Goal: Check status: Check status

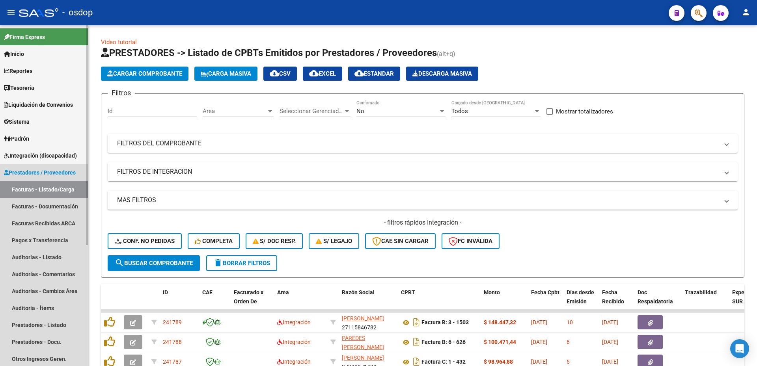
click at [10, 173] on span "Prestadores / Proveedores" at bounding box center [40, 172] width 72 height 9
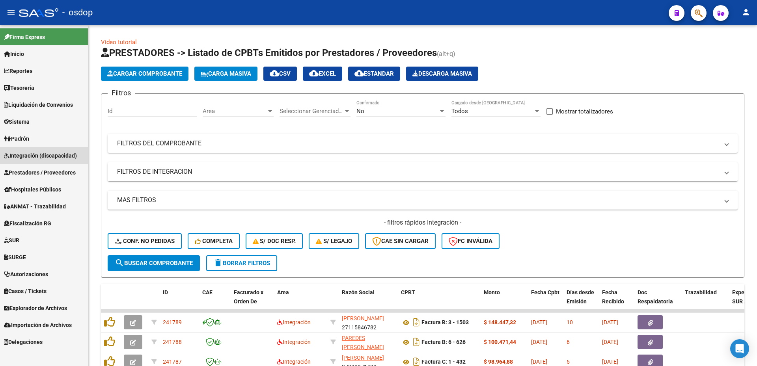
click at [34, 155] on span "Integración (discapacidad)" at bounding box center [40, 155] width 73 height 9
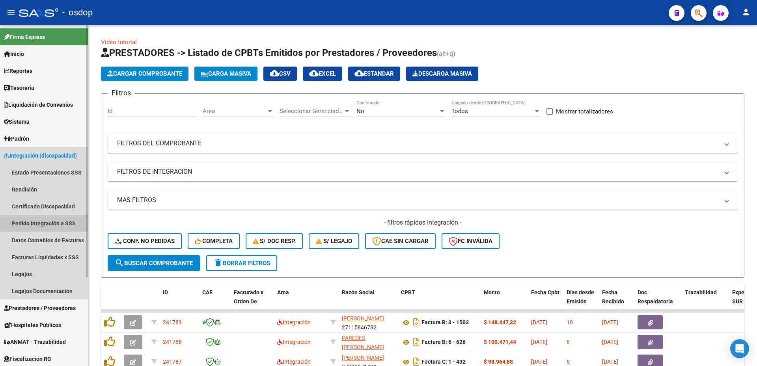
click at [35, 219] on link "Pedido Integración a SSS" at bounding box center [44, 223] width 88 height 17
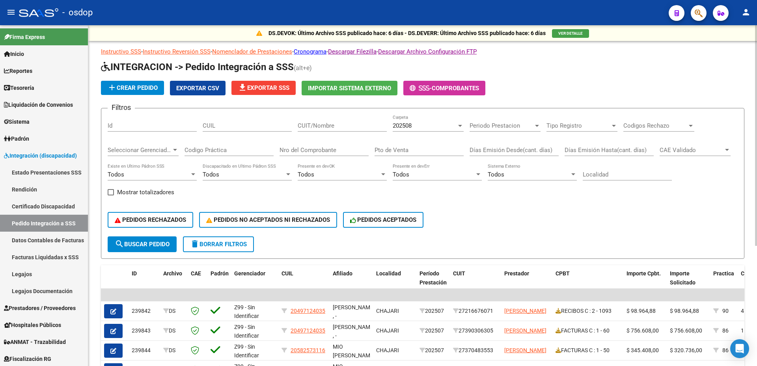
click at [429, 123] on div "202508" at bounding box center [425, 125] width 64 height 7
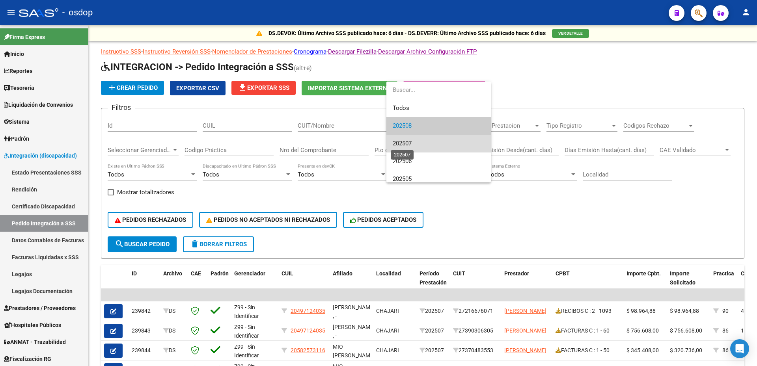
click at [410, 146] on span "202507" at bounding box center [402, 143] width 19 height 7
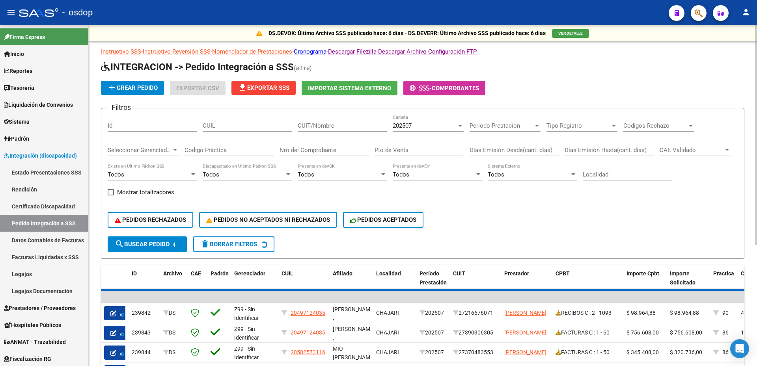
click at [233, 117] on div "CUIL" at bounding box center [247, 123] width 89 height 17
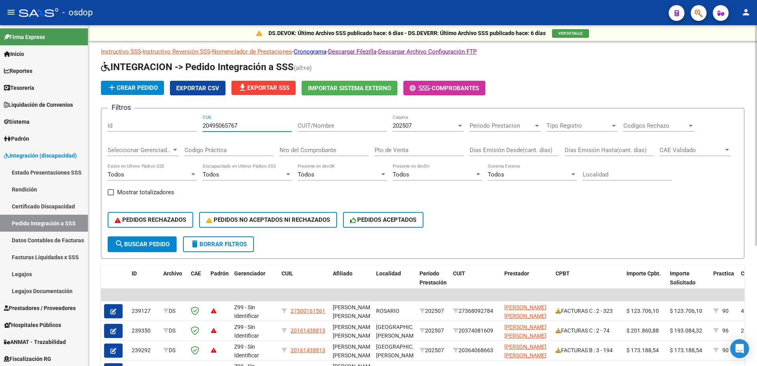
type input "20495065767"
click at [139, 253] on form "Filtros Id 20495065767 CUIL CUIT/Nombre 202507 Carpeta Periodo Prestacion Perio…" at bounding box center [422, 183] width 643 height 151
click at [147, 248] on button "search Buscar Pedido" at bounding box center [142, 245] width 69 height 16
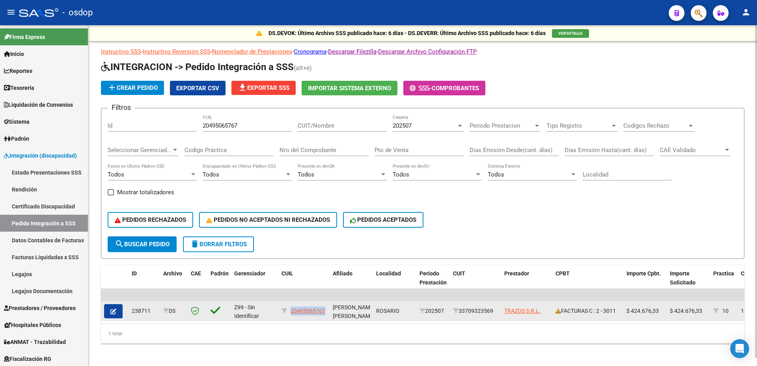
drag, startPoint x: 291, startPoint y: 311, endPoint x: 326, endPoint y: 313, distance: 35.1
click at [326, 313] on div "20495065767" at bounding box center [304, 311] width 45 height 9
copy span "20495065767"
drag, startPoint x: 463, startPoint y: 311, endPoint x: 496, endPoint y: 312, distance: 33.1
click at [496, 312] on div "33709323569" at bounding box center [475, 311] width 45 height 9
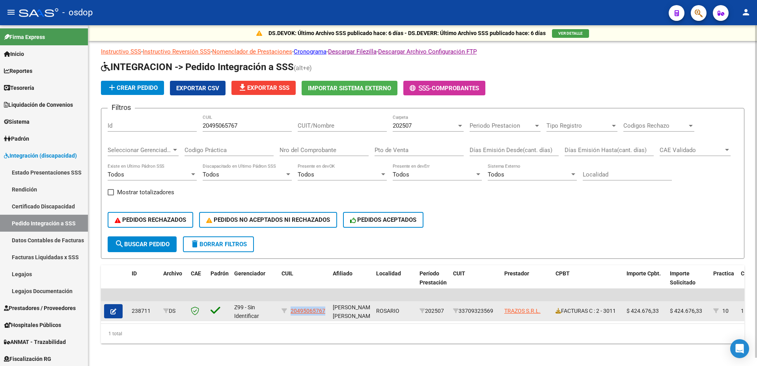
copy div "33709323569"
drag, startPoint x: 427, startPoint y: 310, endPoint x: 447, endPoint y: 309, distance: 20.1
click at [447, 309] on datatable-body-cell "202507" at bounding box center [433, 311] width 34 height 19
click at [445, 309] on div "202507" at bounding box center [432, 311] width 27 height 9
drag, startPoint x: 446, startPoint y: 309, endPoint x: 429, endPoint y: 308, distance: 17.4
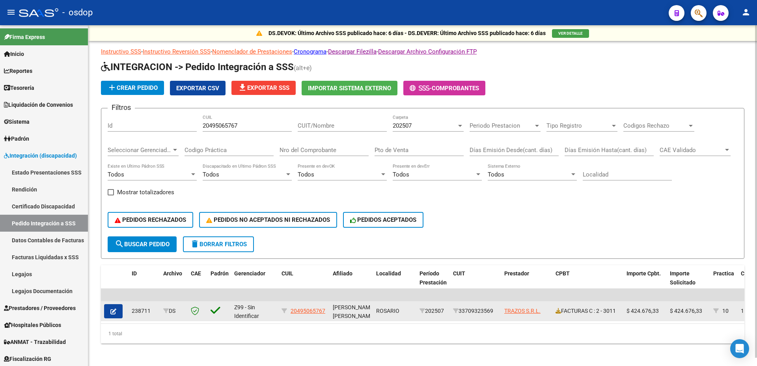
click at [429, 308] on div "202507" at bounding box center [432, 311] width 27 height 9
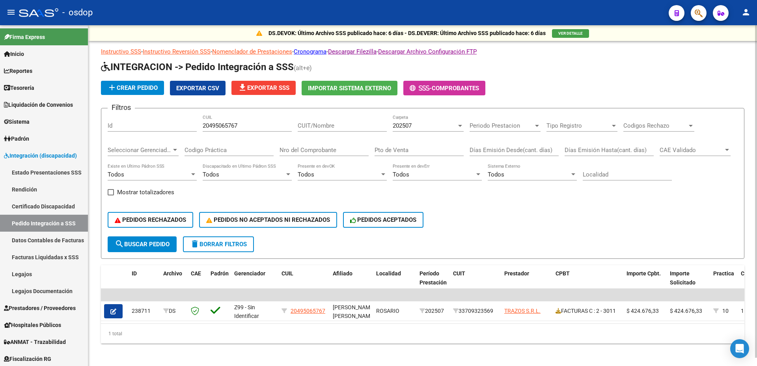
copy div "202507"
